Goal: Information Seeking & Learning: Learn about a topic

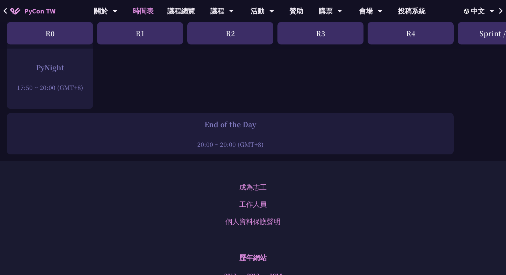
scroll to position [1101, 0]
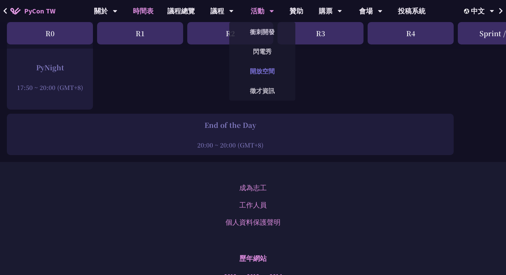
click at [256, 70] on link "開放空間" at bounding box center [262, 71] width 66 height 16
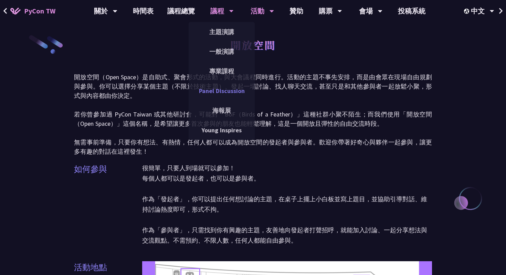
click at [226, 95] on link "Panel Discussion" at bounding box center [222, 91] width 66 height 16
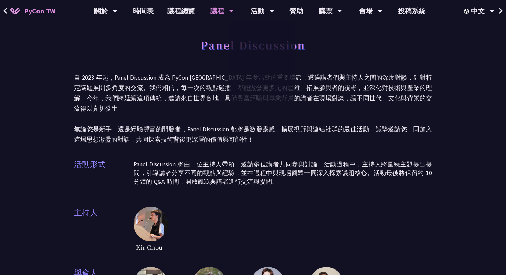
click at [177, 87] on p "自 2023 年起，Panel Discussion 成為 PyCon Taiwan 年度活動的重要環節，透過講者們與主持人之間的深度對談，針對特定議題展開多…" at bounding box center [253, 108] width 358 height 72
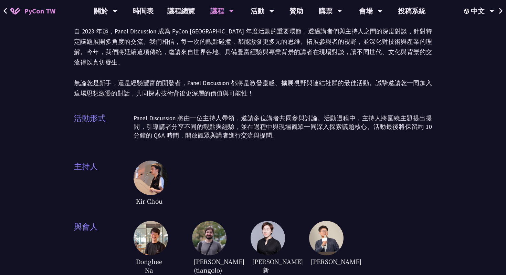
scroll to position [45, 0]
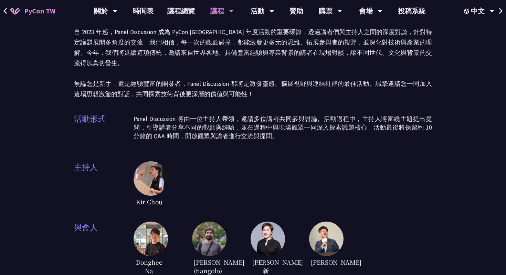
click at [149, 195] on span "Kir Chou" at bounding box center [149, 201] width 31 height 12
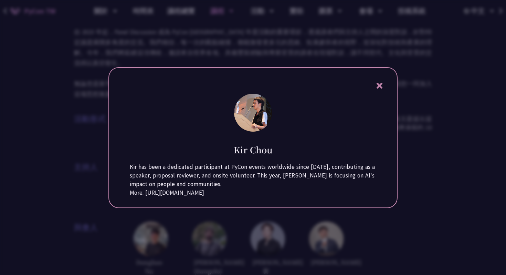
drag, startPoint x: 239, startPoint y: 202, endPoint x: 119, endPoint y: 199, distance: 120.1
click at [119, 199] on div "Kir Chou Kir has been a dedicated participant at PyCon events worldwide since 2…" at bounding box center [252, 137] width 289 height 141
copy div "More: https://note35.github.io/about/talks"
click at [94, 203] on div at bounding box center [253, 137] width 506 height 275
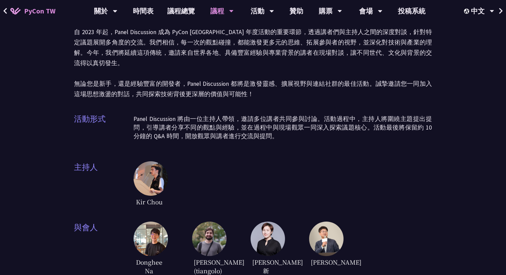
click at [327, 256] on span "陳宜昌" at bounding box center [324, 262] width 31 height 12
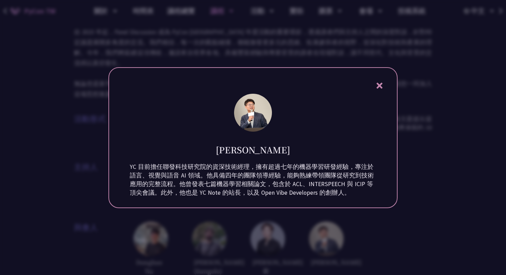
click at [380, 83] on icon at bounding box center [379, 86] width 6 height 6
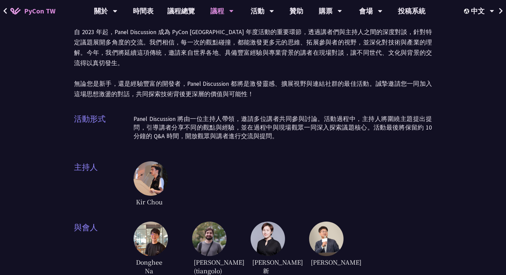
drag, startPoint x: 338, startPoint y: 252, endPoint x: 312, endPoint y: 252, distance: 26.2
click at [312, 256] on span "陳宜昌" at bounding box center [324, 262] width 31 height 12
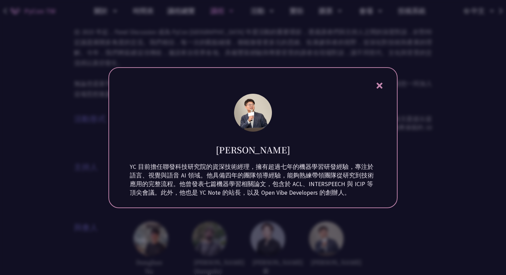
copy span "陳宜昌"
click at [312, 238] on div at bounding box center [253, 137] width 506 height 275
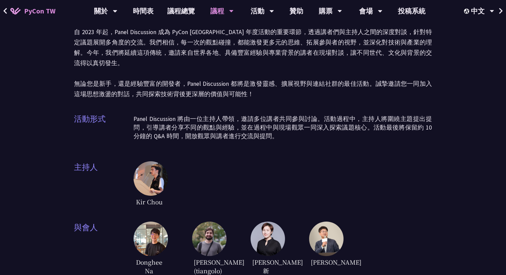
click at [206, 258] on span "Sebastián Ramírez (tiangolo)" at bounding box center [207, 266] width 31 height 21
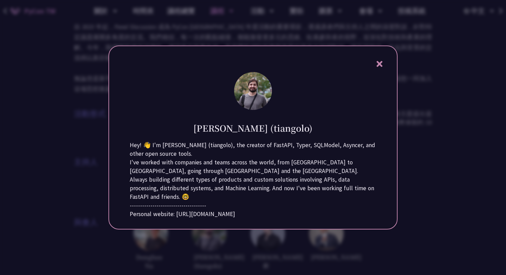
scroll to position [51, 0]
click at [216, 218] on div "Personal website: https://tiangolo.com/" at bounding box center [253, 214] width 246 height 9
drag, startPoint x: 234, startPoint y: 228, endPoint x: 175, endPoint y: 230, distance: 59.2
click at [175, 218] on div "Personal website: https://tiangolo.com/" at bounding box center [253, 214] width 246 height 9
copy div "https://tiangolo.com/"
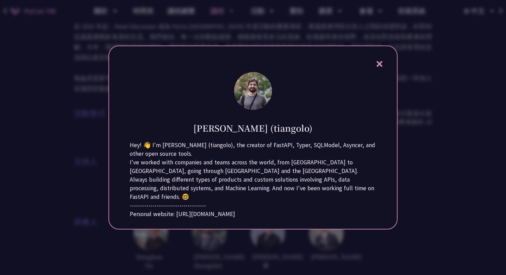
click at [378, 61] on icon at bounding box center [379, 64] width 6 height 6
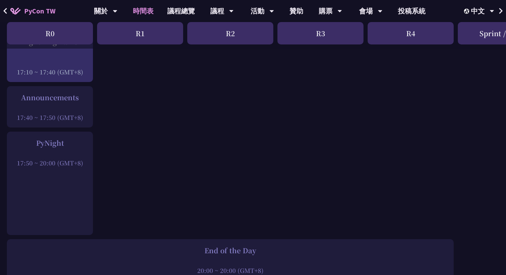
scroll to position [929, 0]
